Goal: Information Seeking & Learning: Learn about a topic

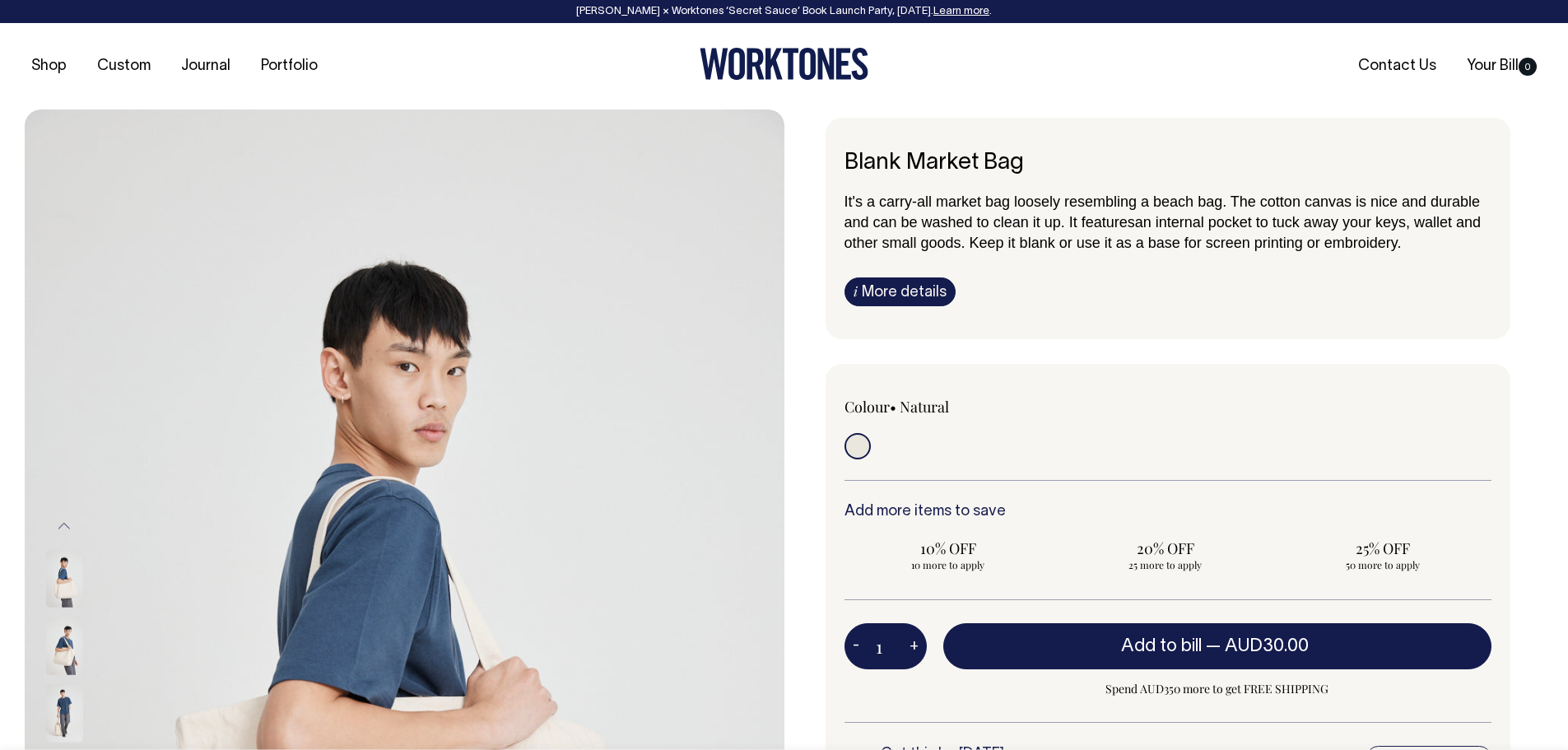
click at [892, 286] on link "i More details" at bounding box center [900, 292] width 111 height 29
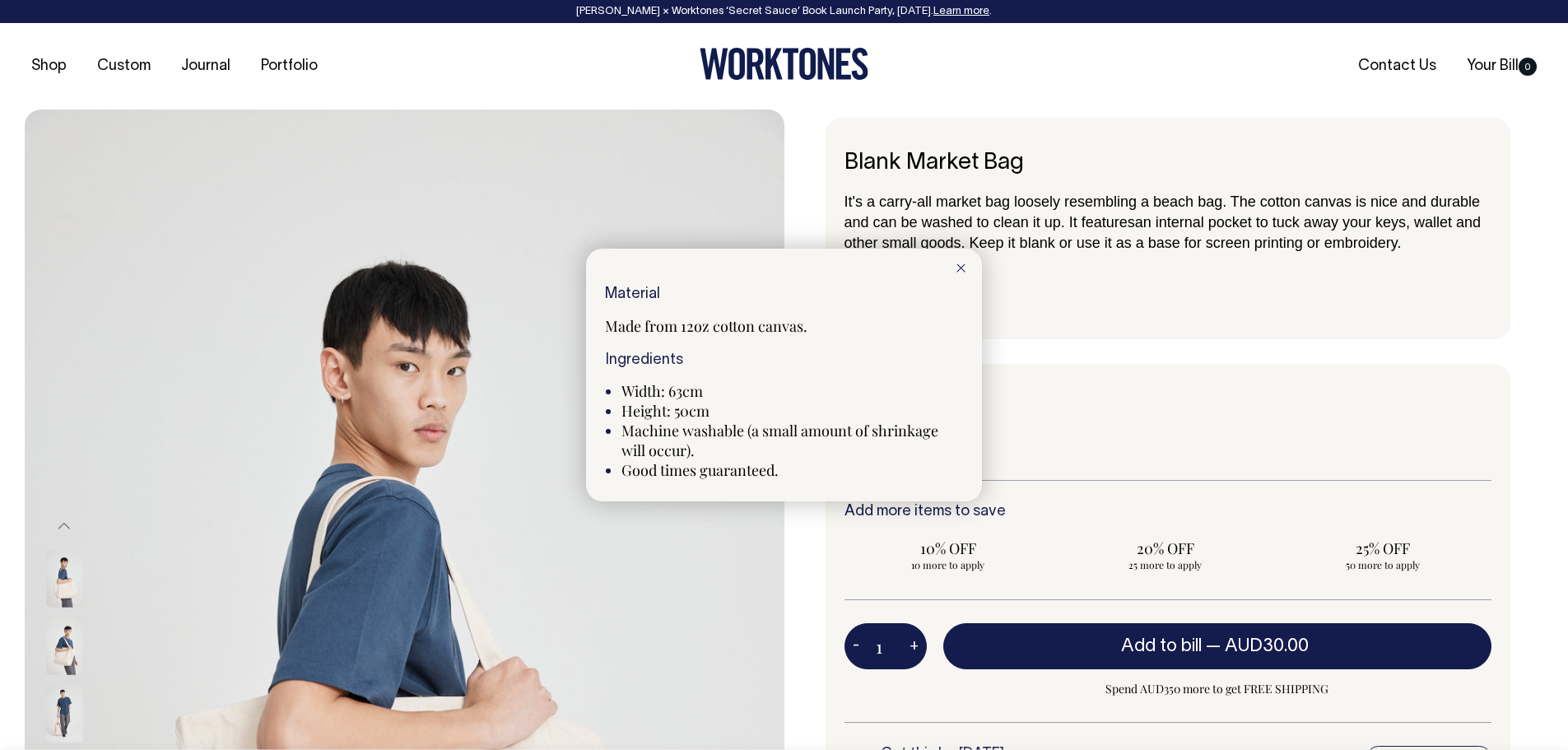
click at [968, 265] on div at bounding box center [961, 267] width 42 height 36
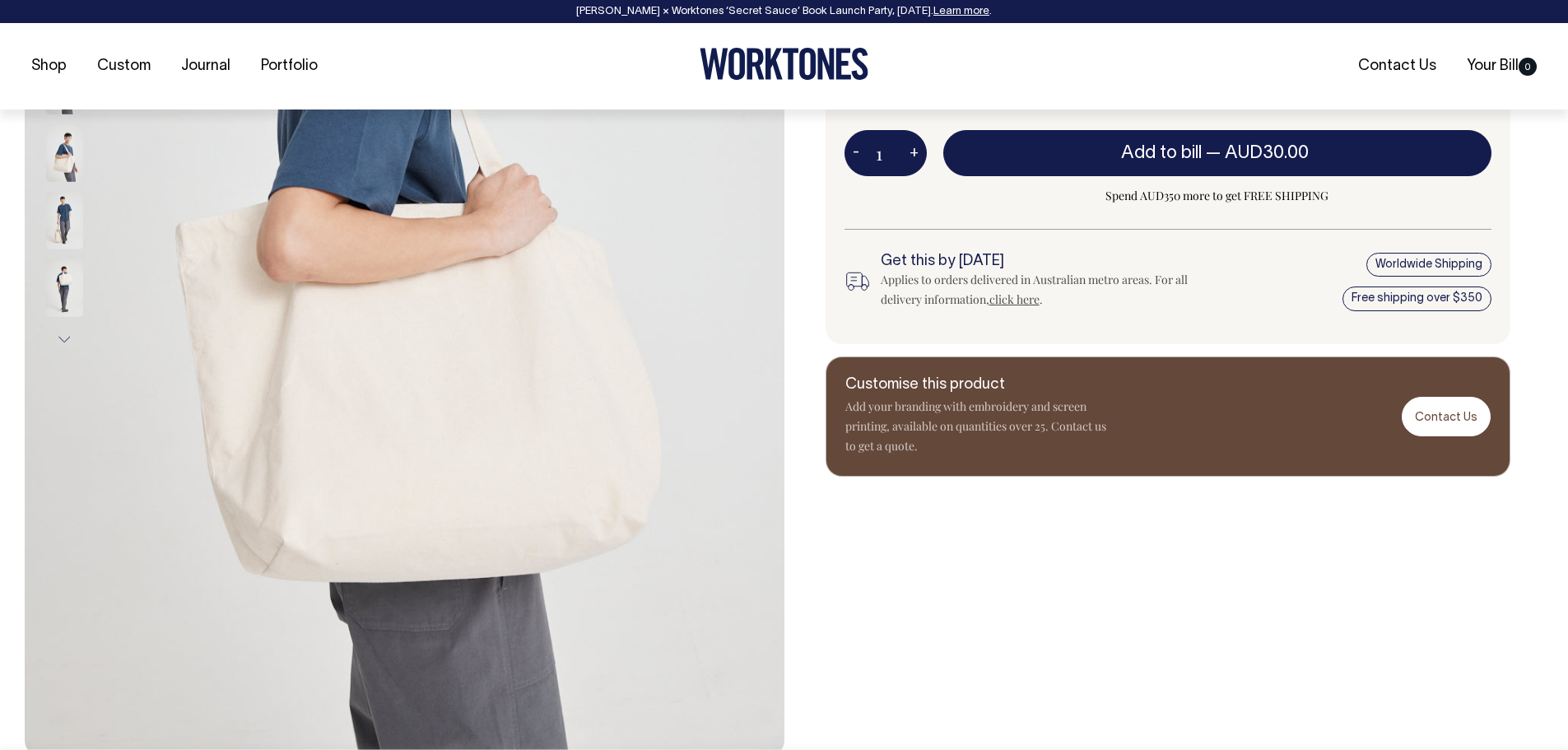
scroll to position [494, 0]
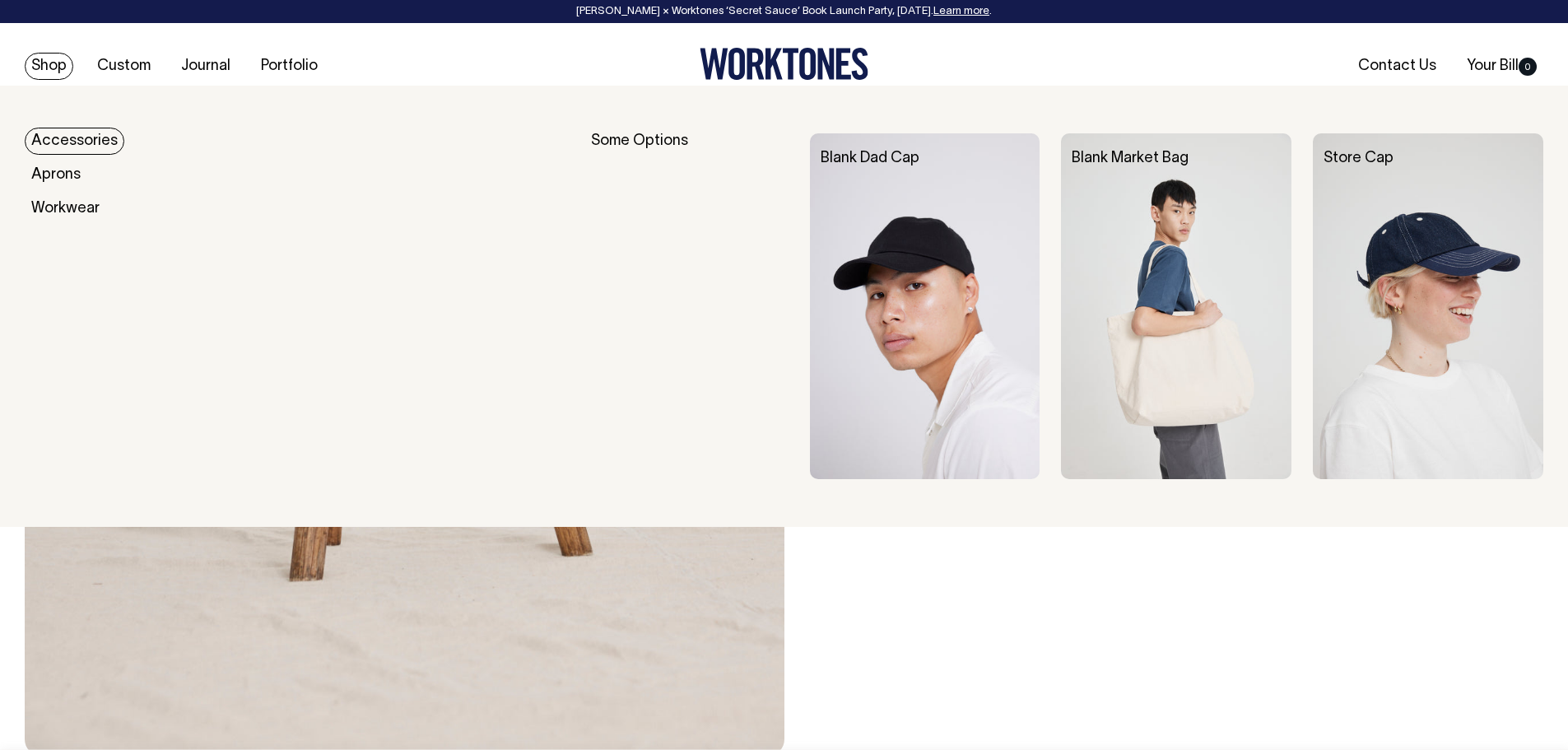
click at [58, 136] on link "Accessories" at bounding box center [74, 141] width 99 height 27
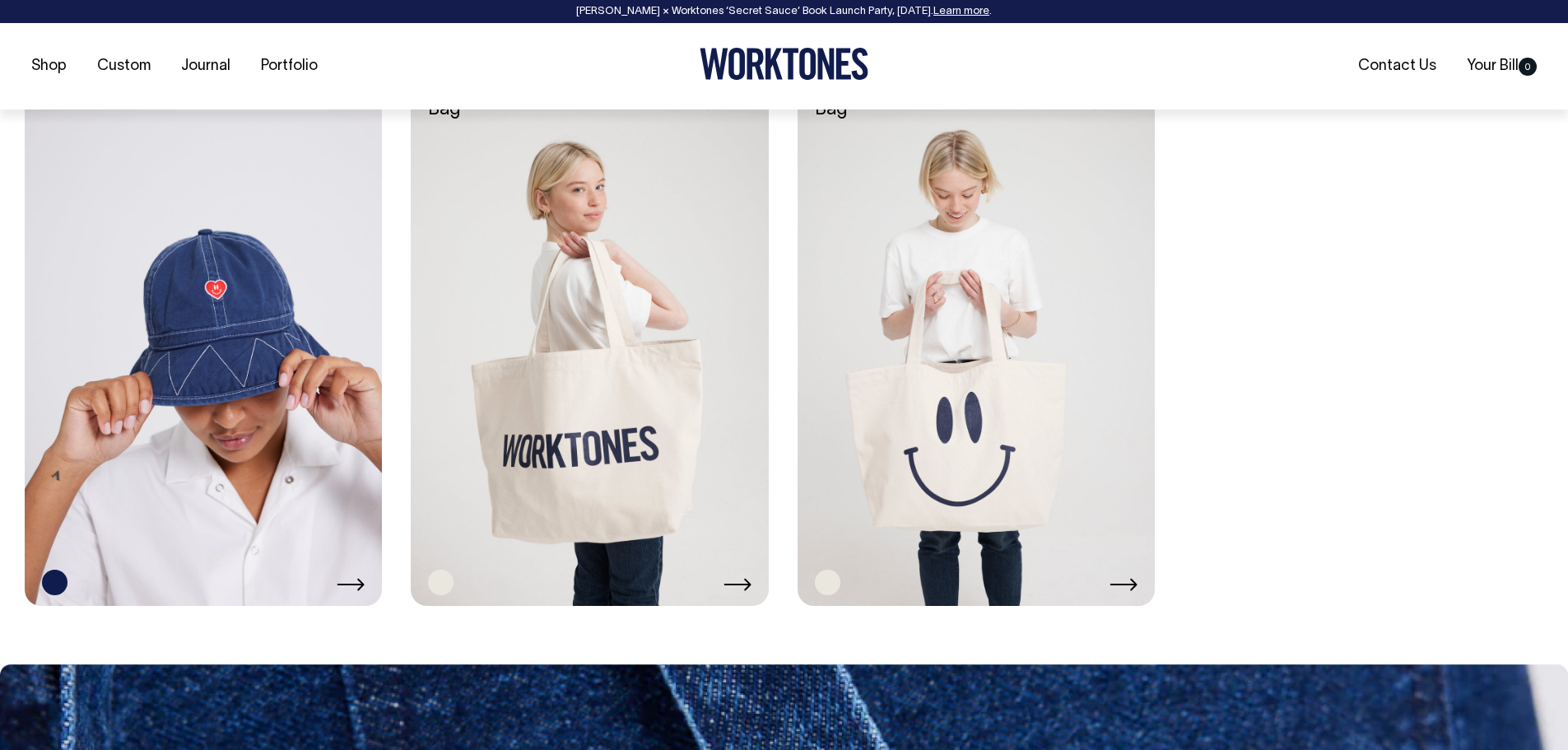
scroll to position [1881, 0]
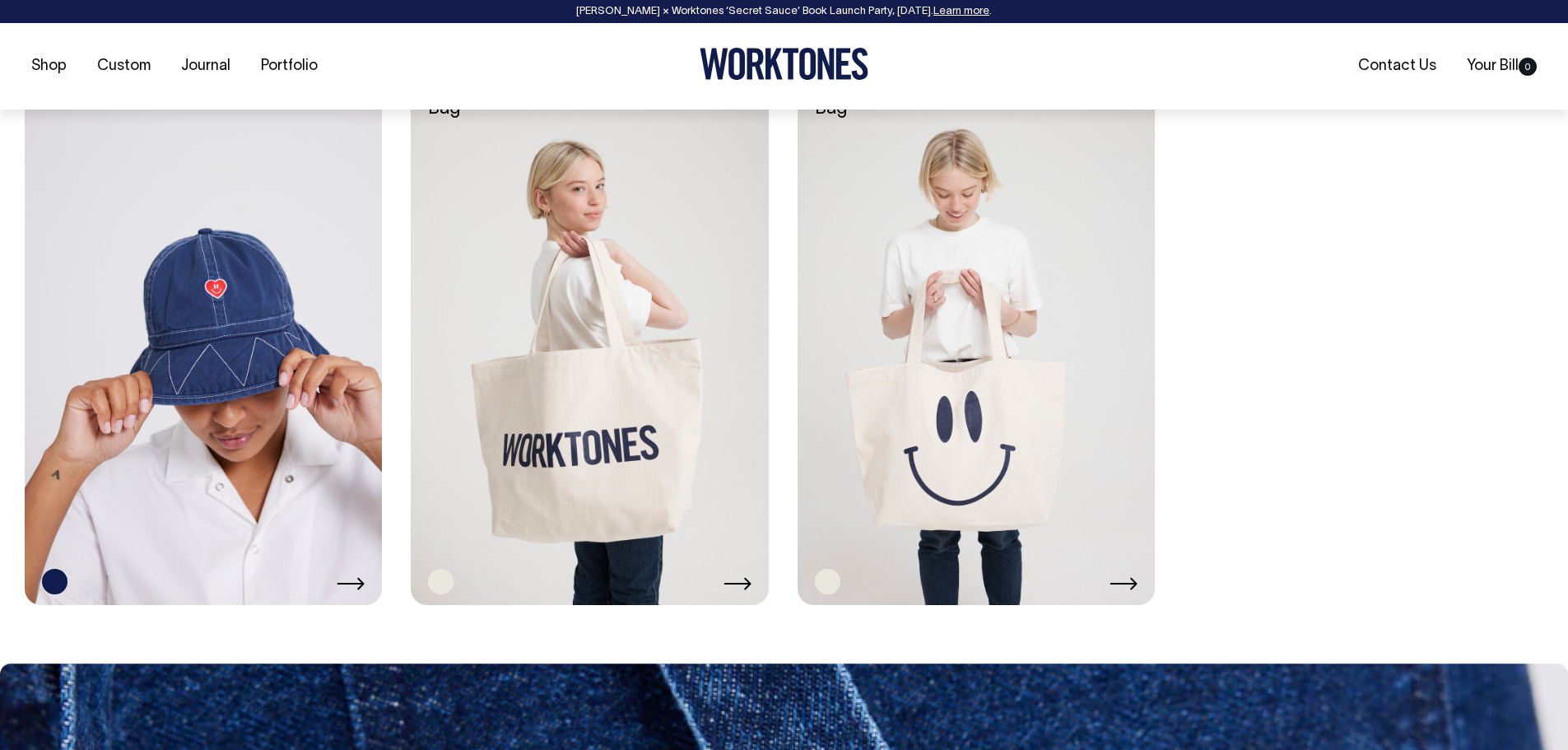
click at [569, 411] on link at bounding box center [589, 336] width 357 height 536
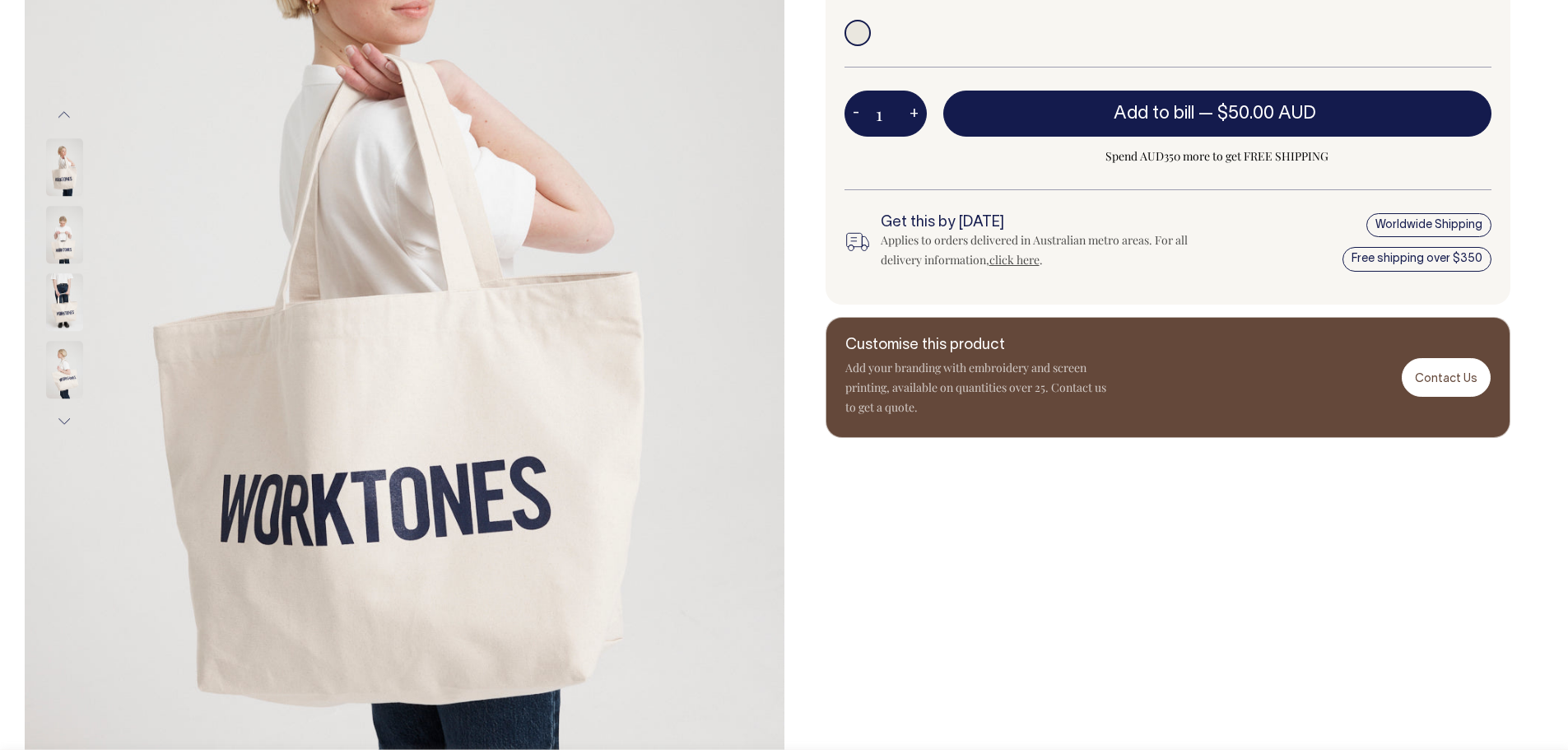
scroll to position [412, 0]
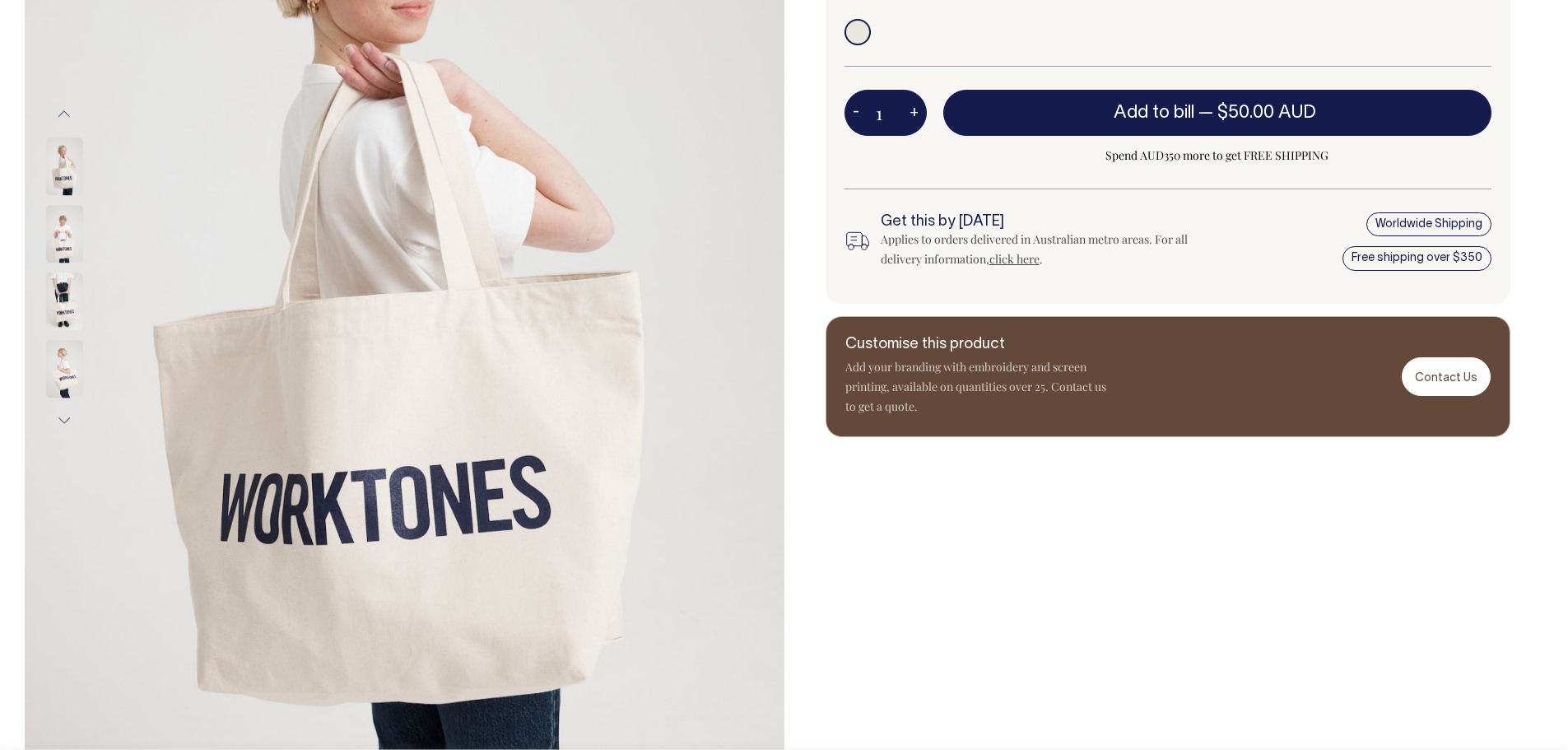
click at [55, 240] on img at bounding box center [64, 234] width 37 height 58
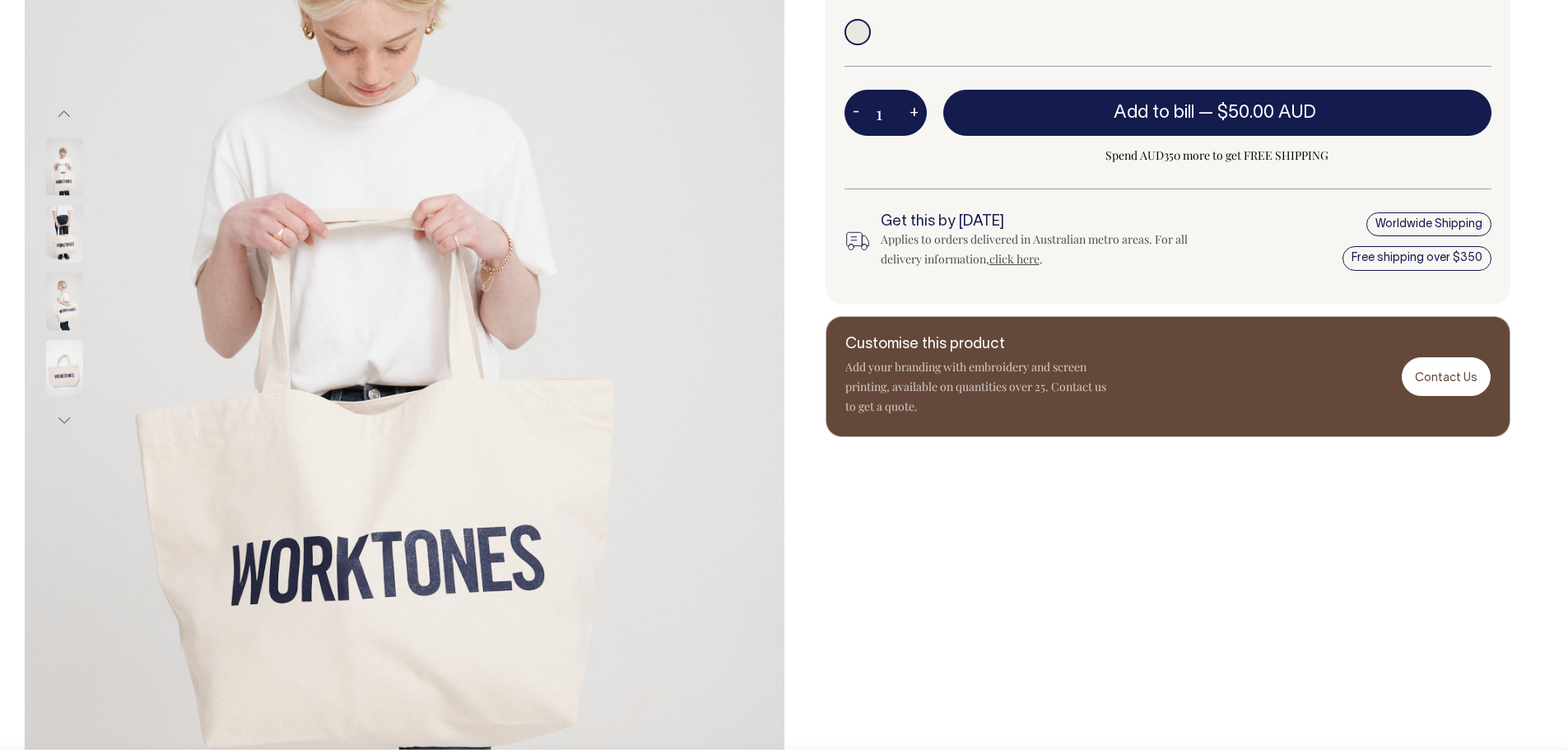
click at [58, 302] on img at bounding box center [64, 302] width 37 height 58
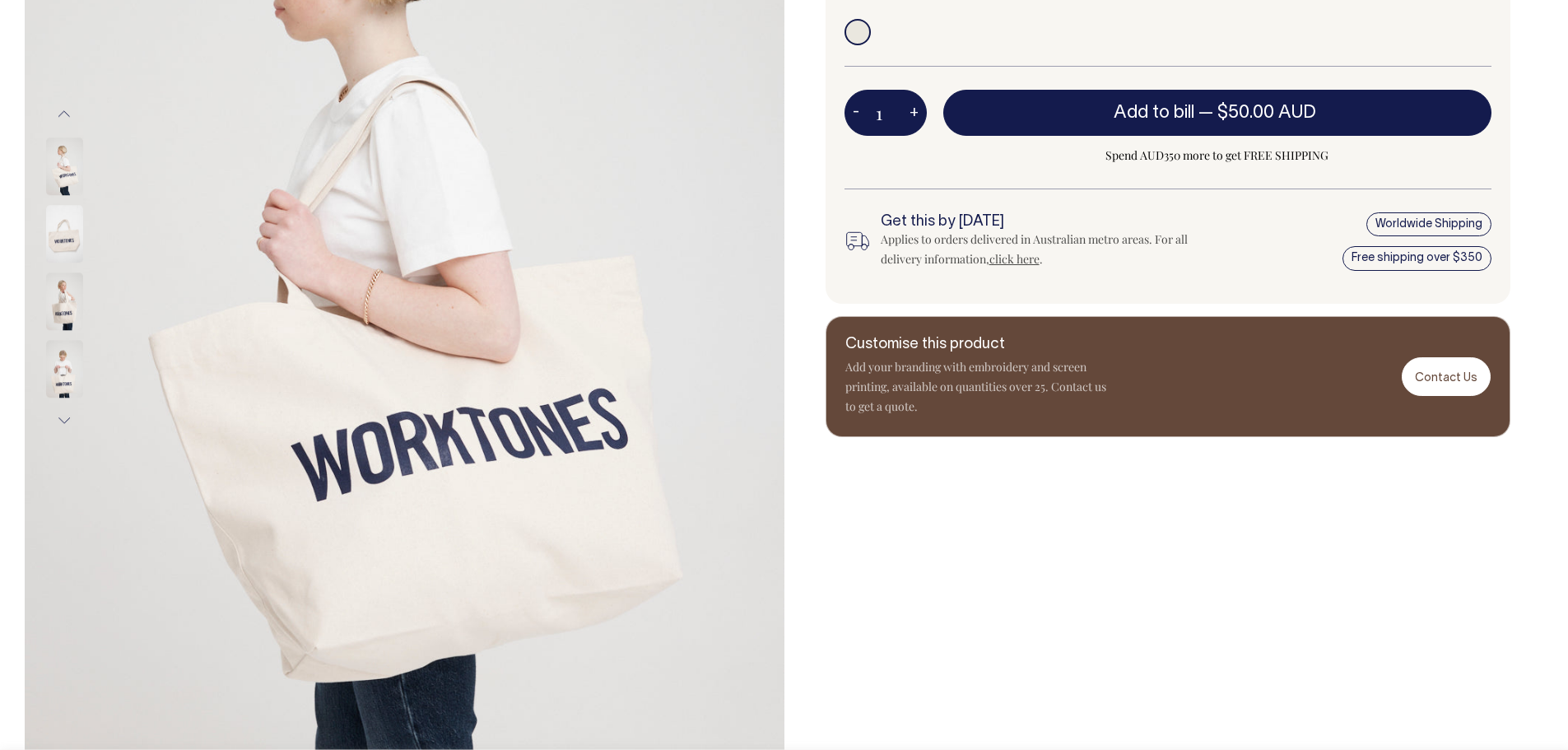
click at [70, 315] on img at bounding box center [64, 302] width 37 height 58
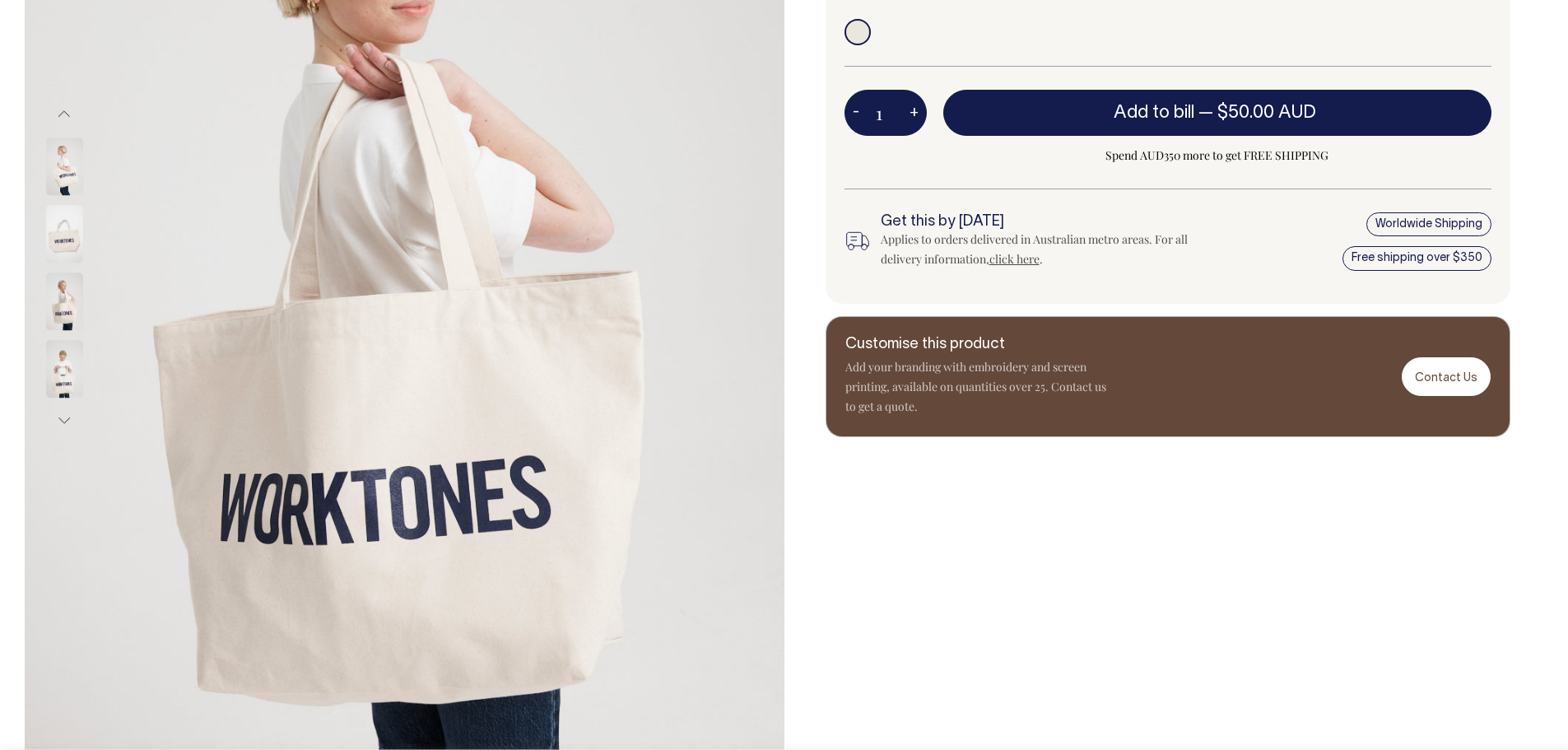
click at [60, 386] on div at bounding box center [86, 133] width 82 height 945
click at [63, 422] on button "Next" at bounding box center [63, 421] width 24 height 37
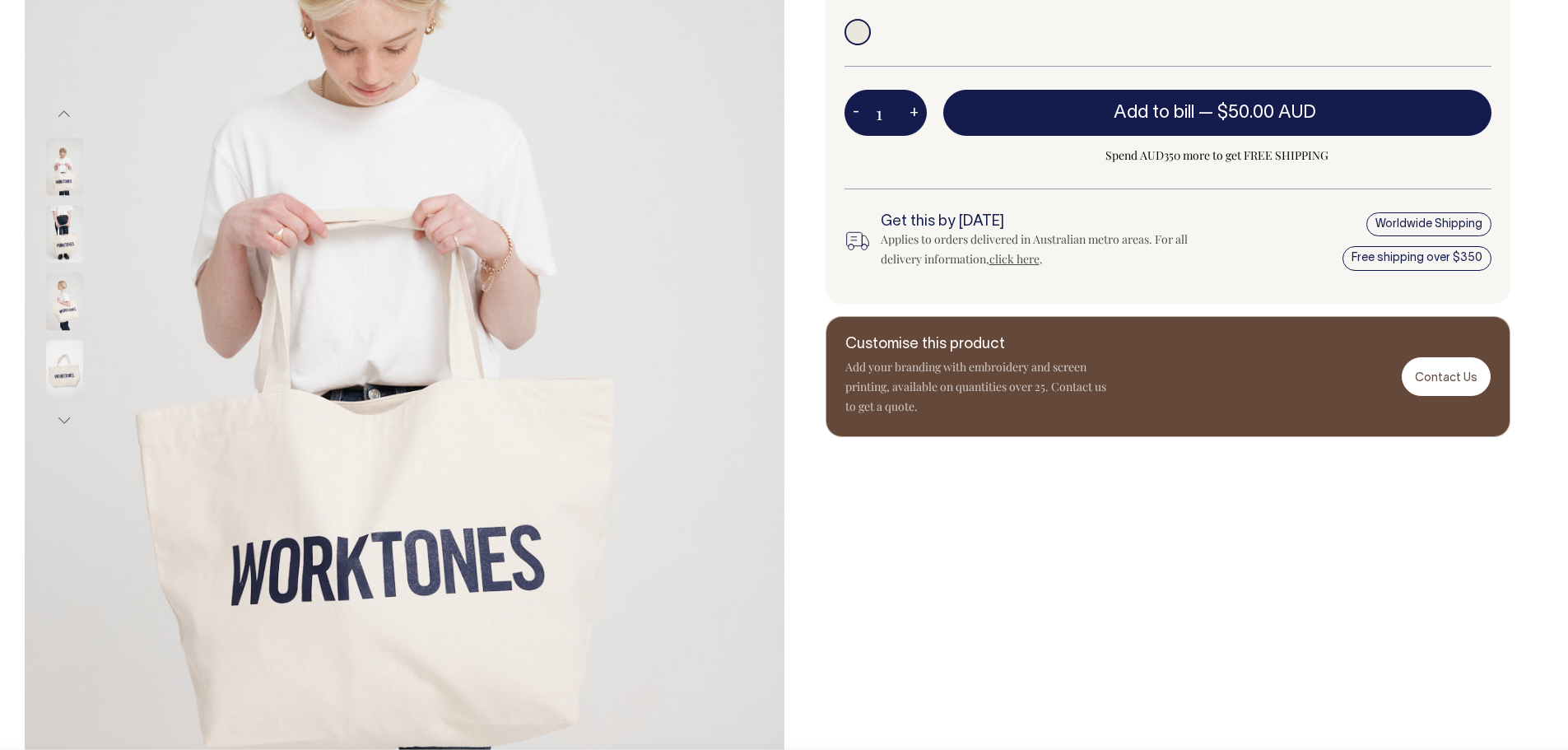
click at [63, 422] on button "Next" at bounding box center [63, 421] width 24 height 37
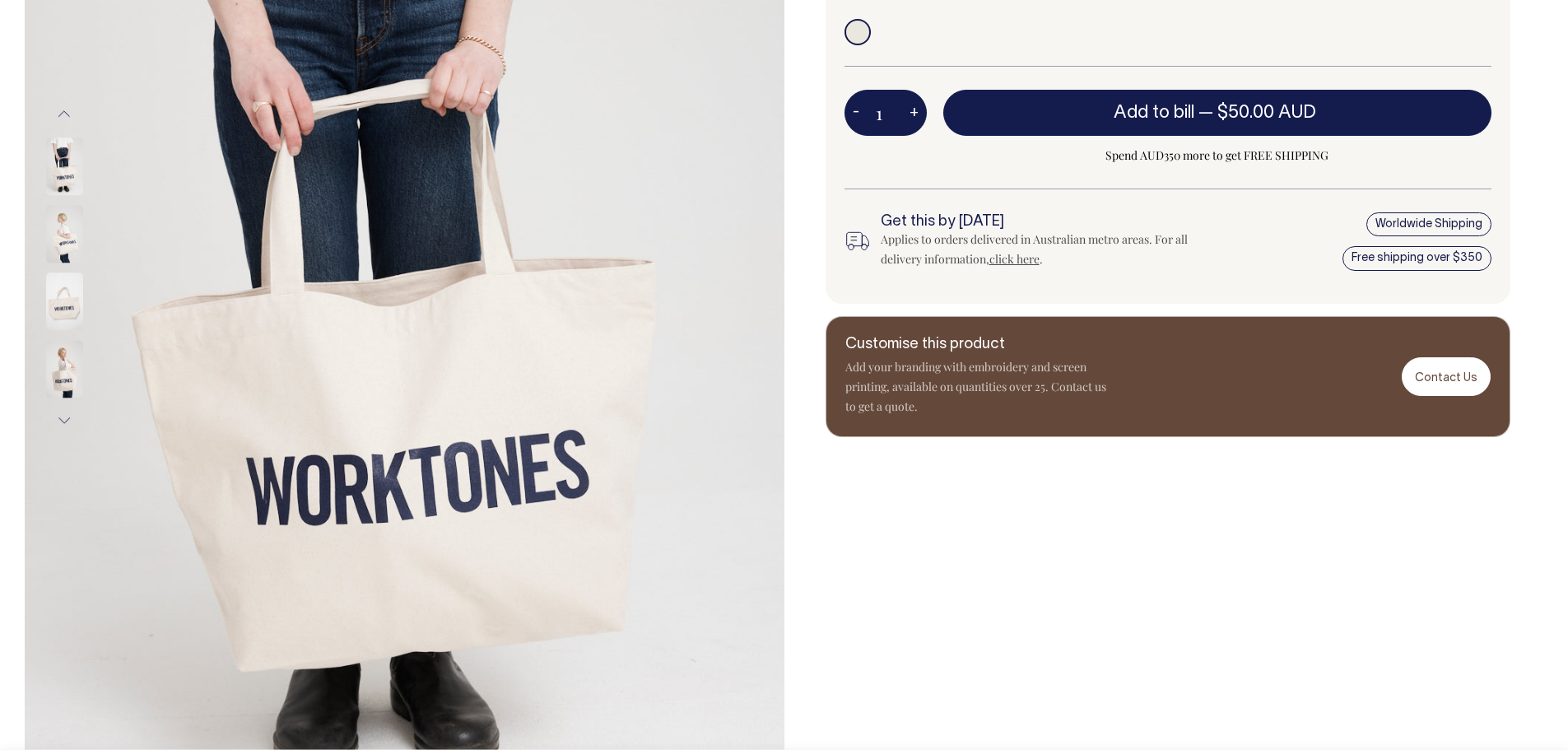
click at [61, 419] on button "Next" at bounding box center [63, 421] width 24 height 37
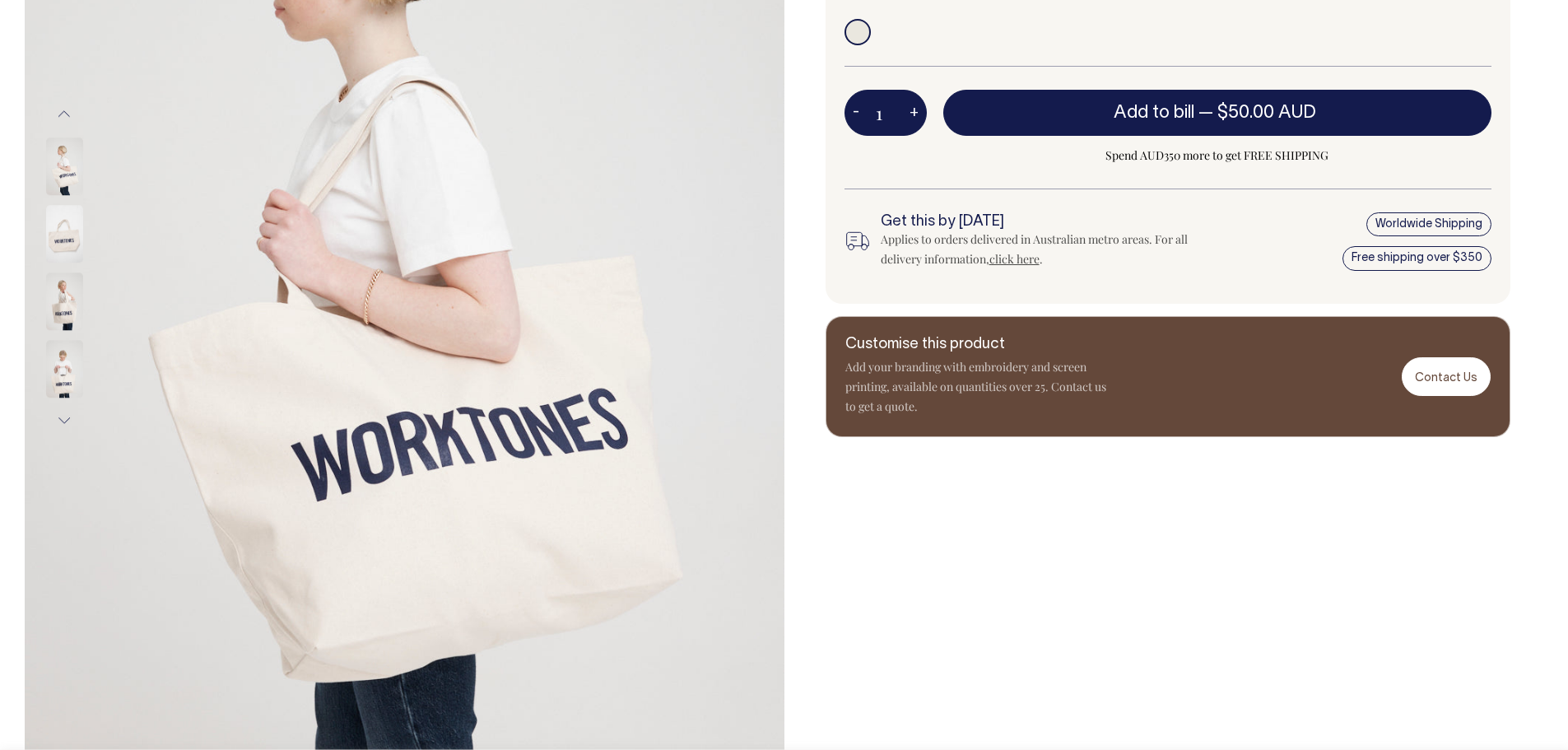
click at [61, 419] on button "Next" at bounding box center [63, 421] width 24 height 37
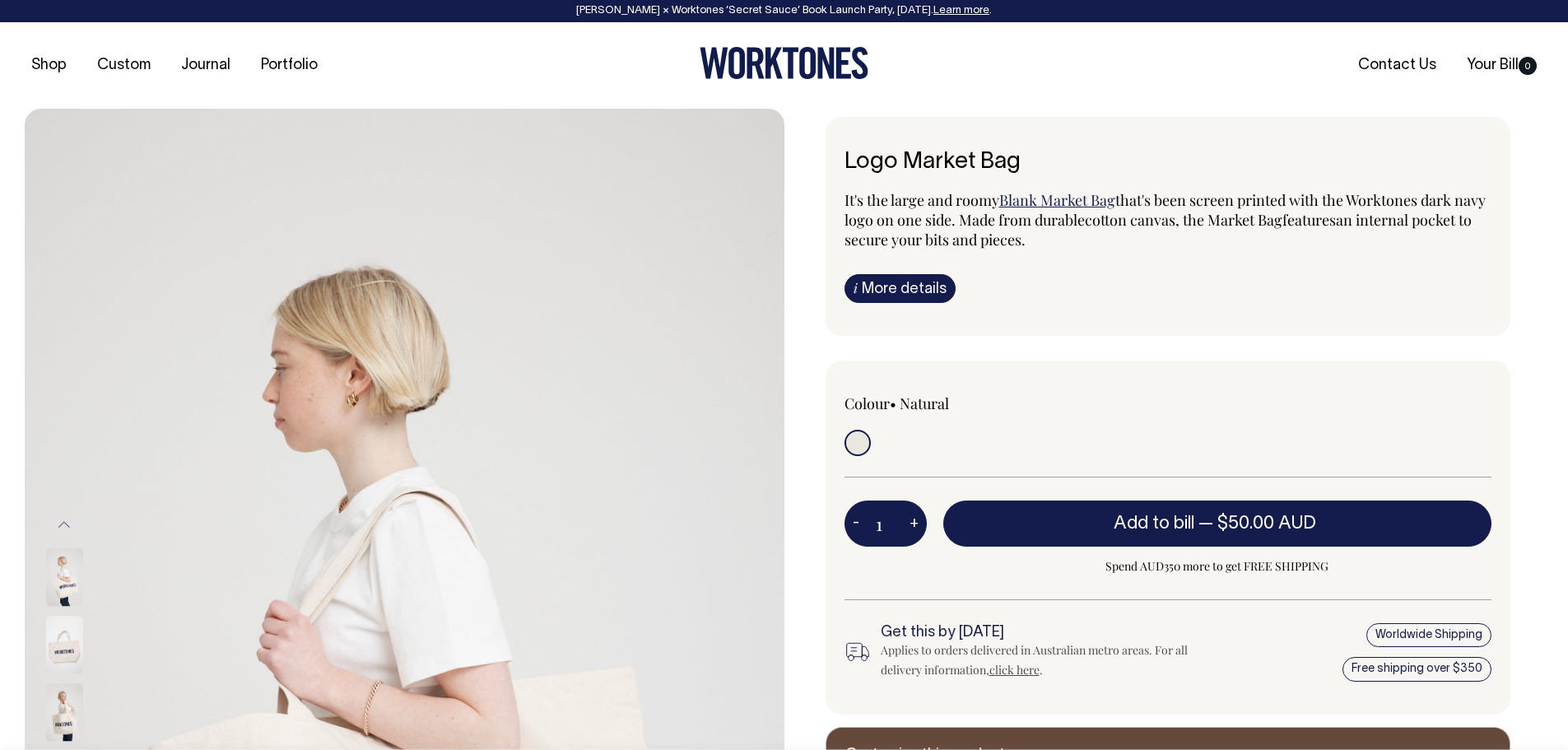
scroll to position [0, 0]
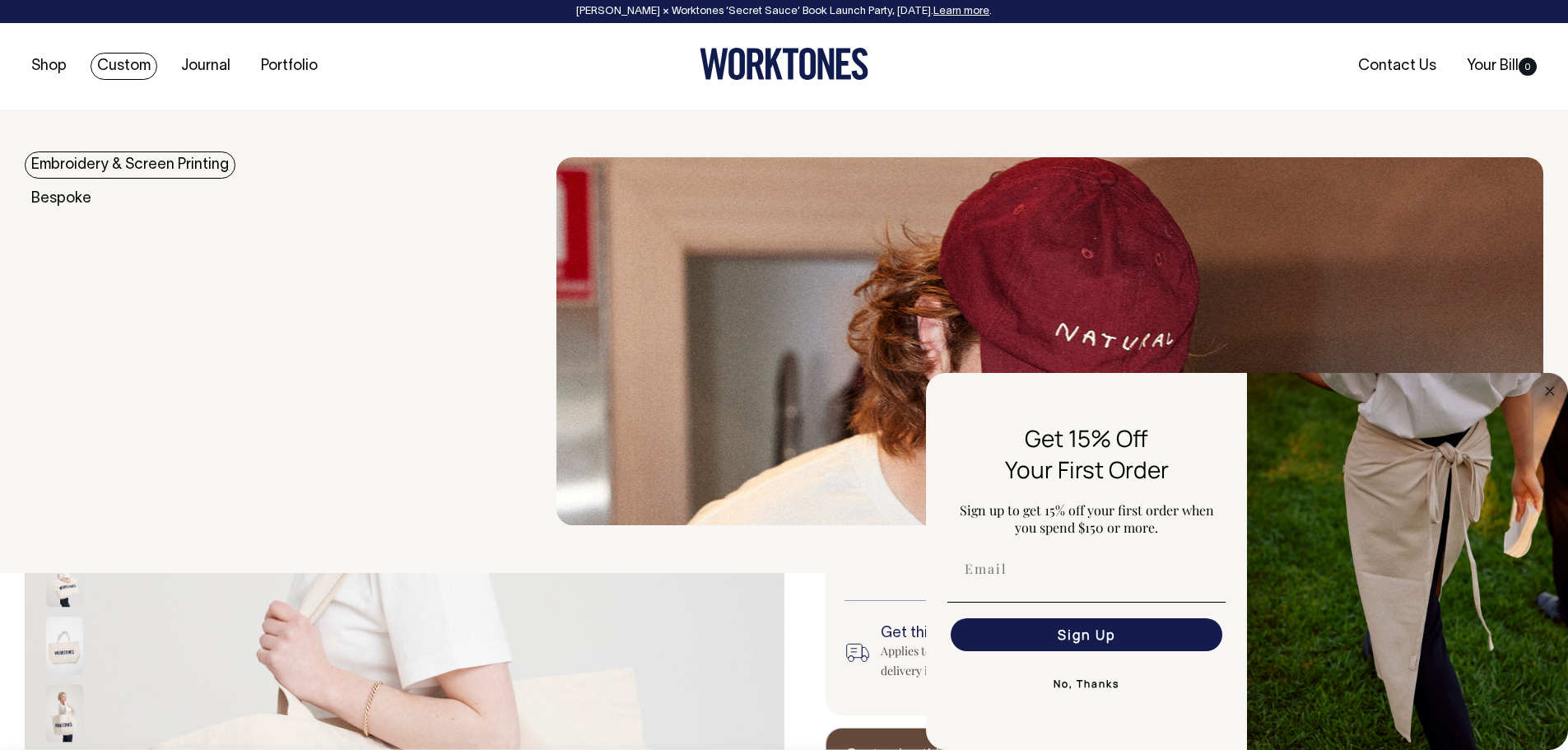
click at [177, 164] on link "Embroidery & Screen Printing" at bounding box center [129, 165] width 210 height 27
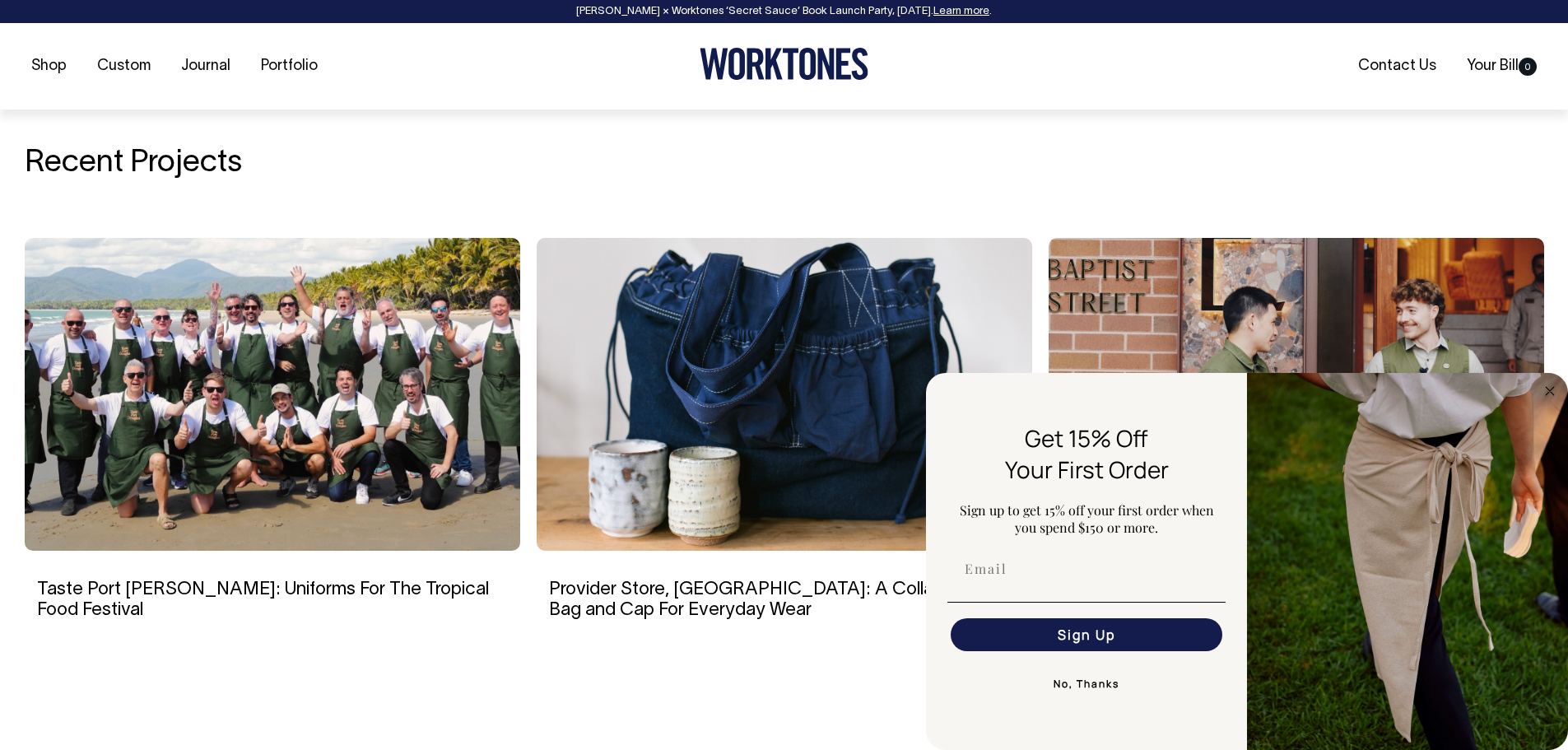
scroll to position [2783, 0]
click at [1553, 392] on circle "Close dialog" at bounding box center [1550, 390] width 19 height 19
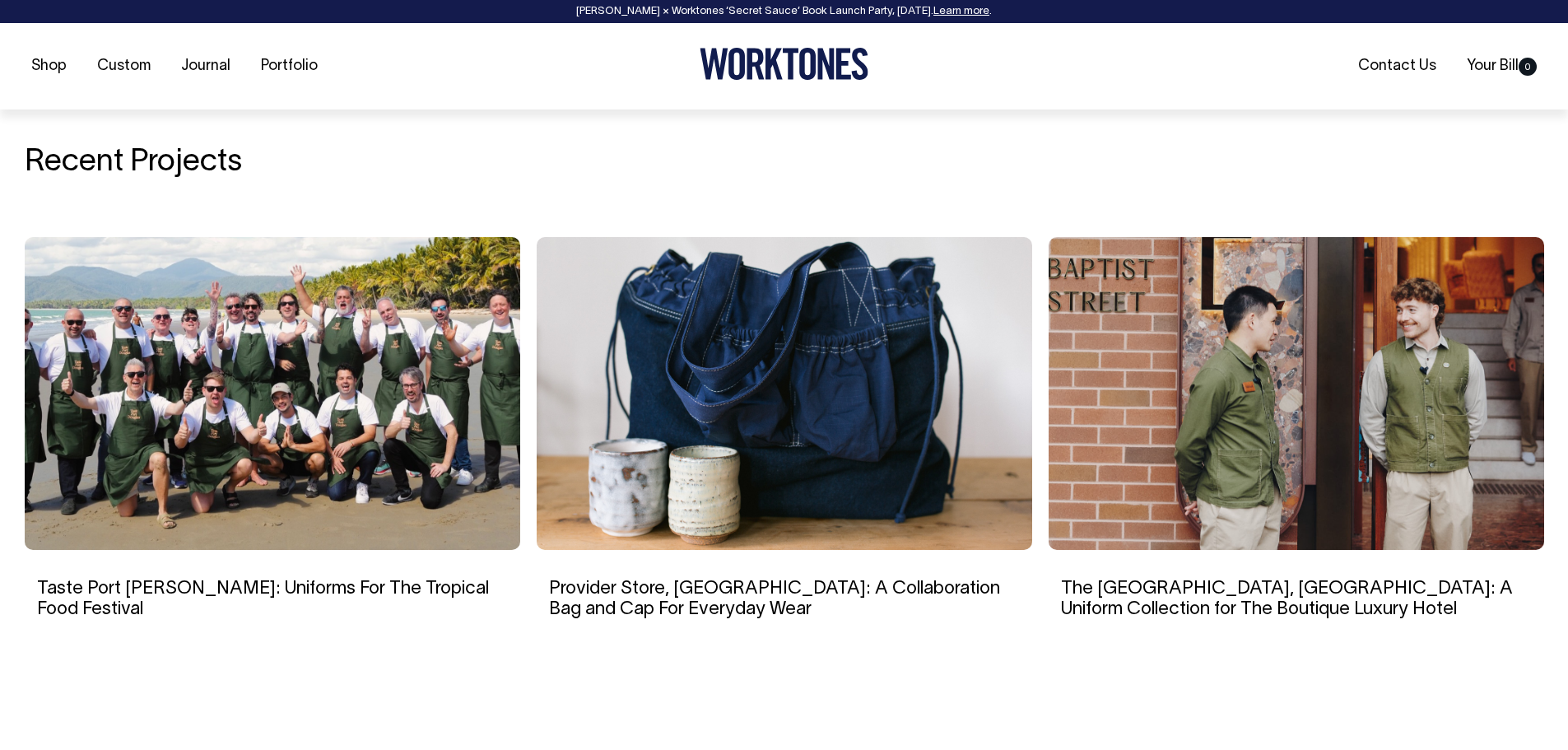
click at [1327, 670] on section "Recent Projects Provider Store, Sydney: A Collaboration Bag and Cap For Everyda…" at bounding box center [783, 395] width 1518 height 631
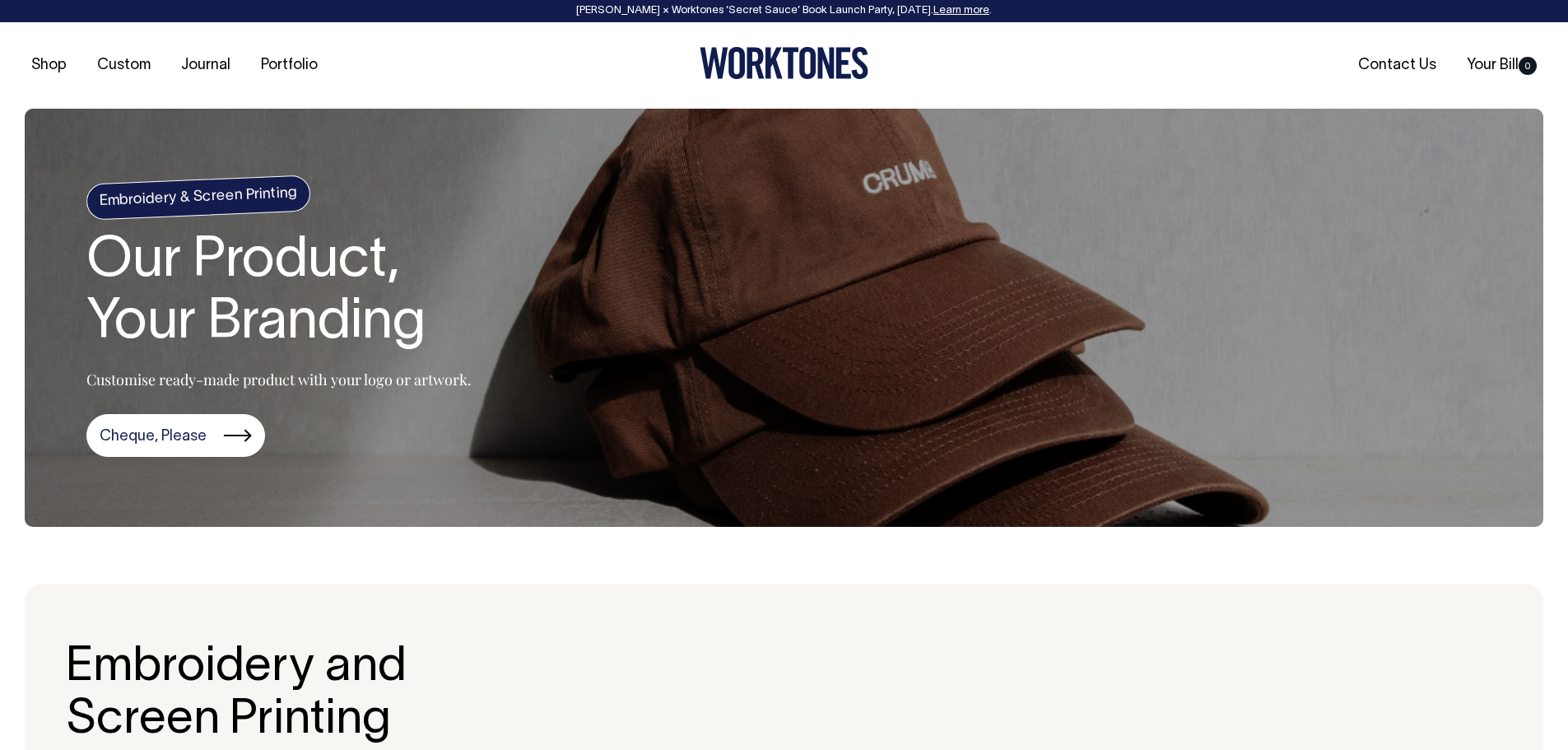
scroll to position [0, 0]
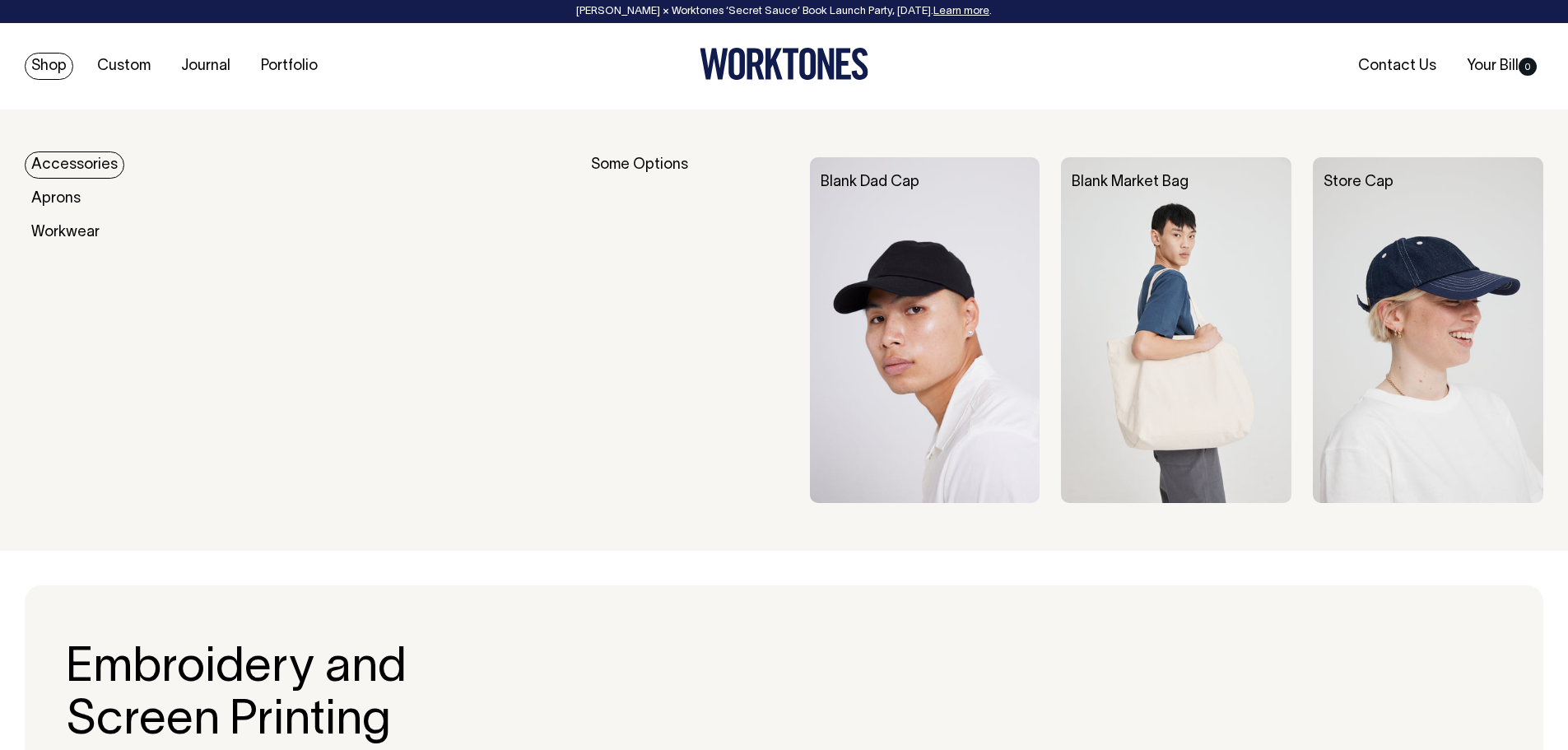
click at [63, 163] on link "Accessories" at bounding box center [74, 165] width 99 height 27
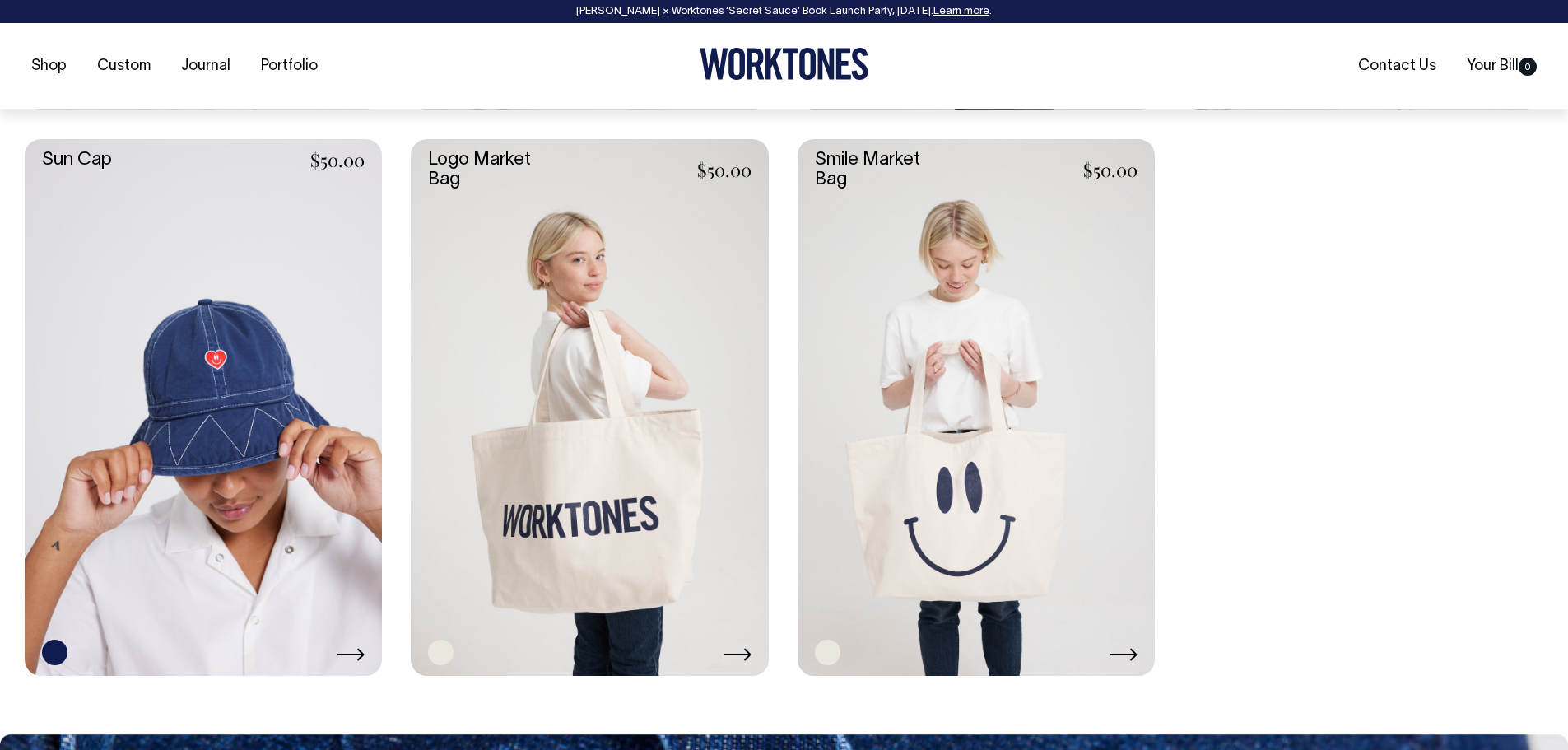
scroll to position [1812, 0]
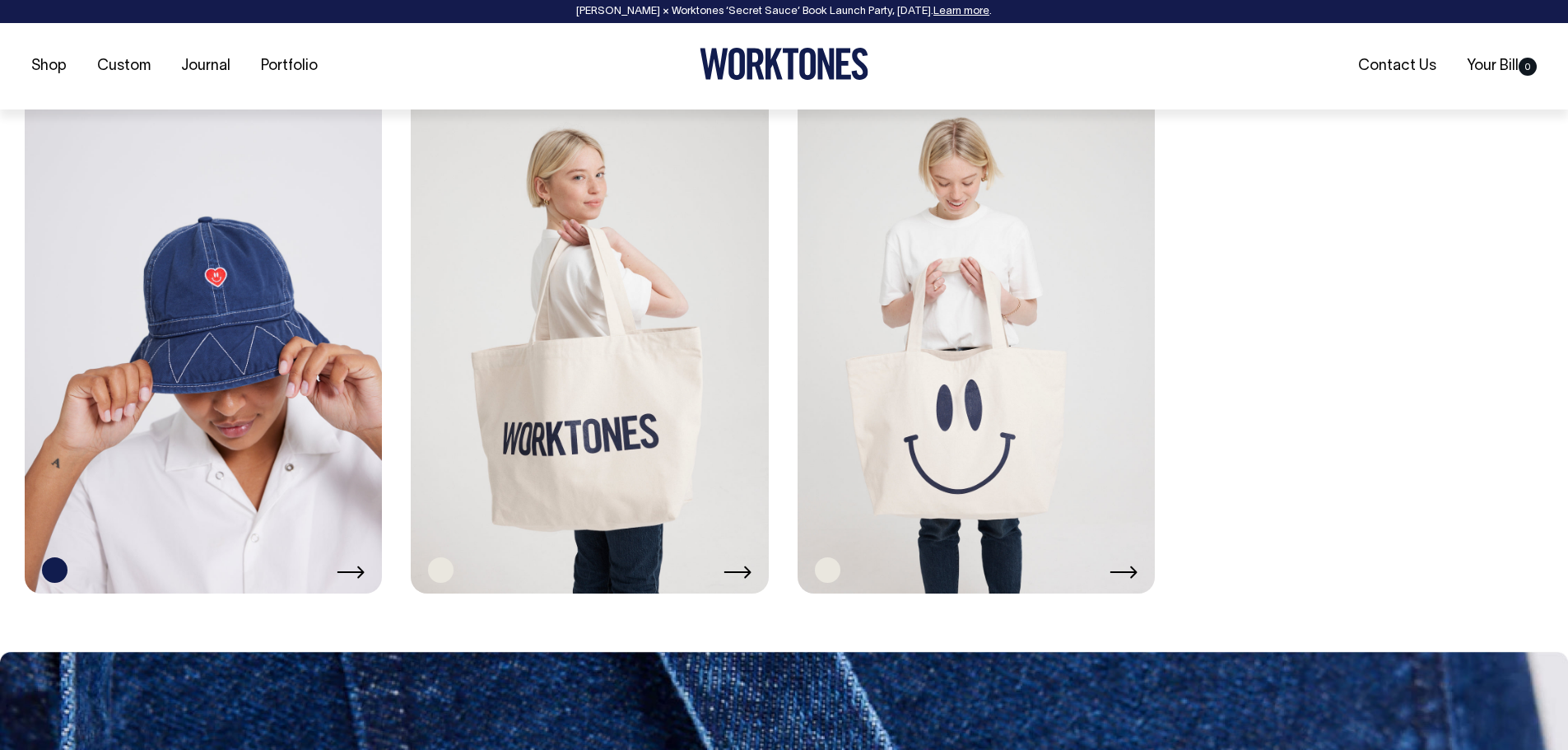
click at [607, 464] on link at bounding box center [589, 324] width 357 height 536
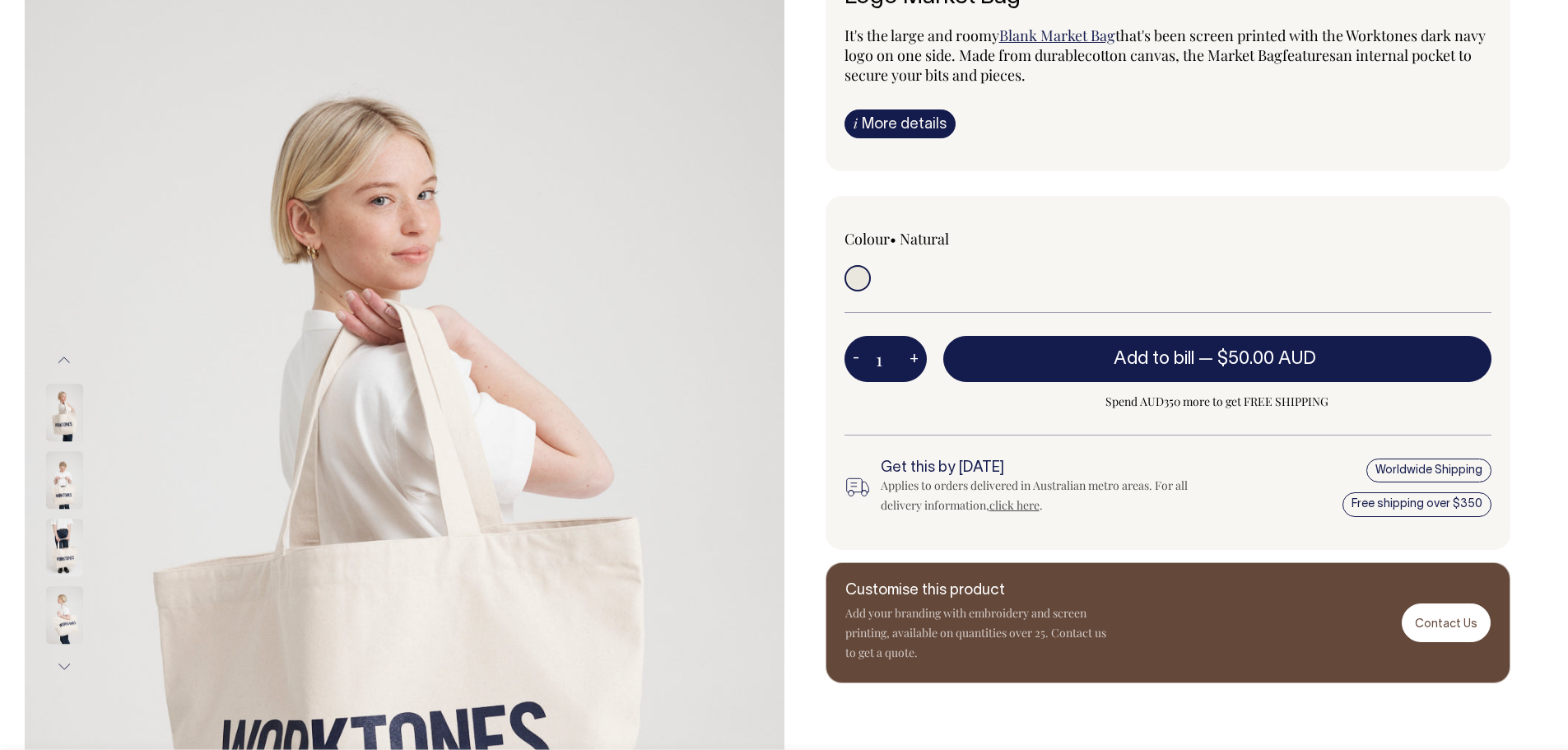
scroll to position [164, 0]
